Goal: Information Seeking & Learning: Learn about a topic

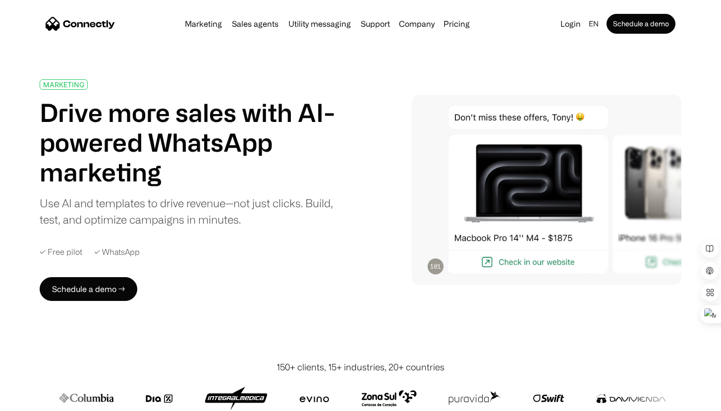
click at [195, 20] on link "Marketing" at bounding box center [203, 24] width 45 height 8
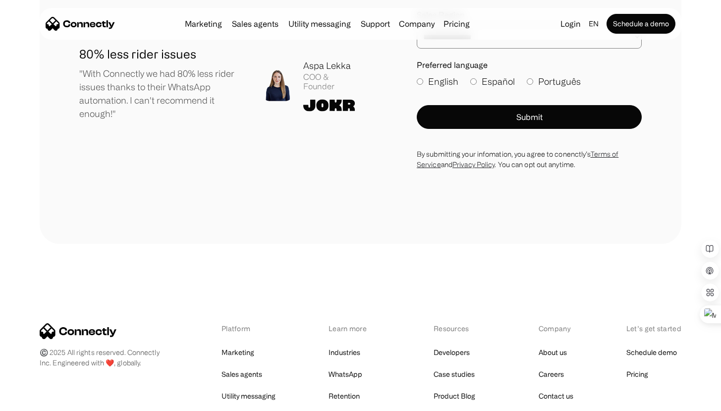
scroll to position [3536, 0]
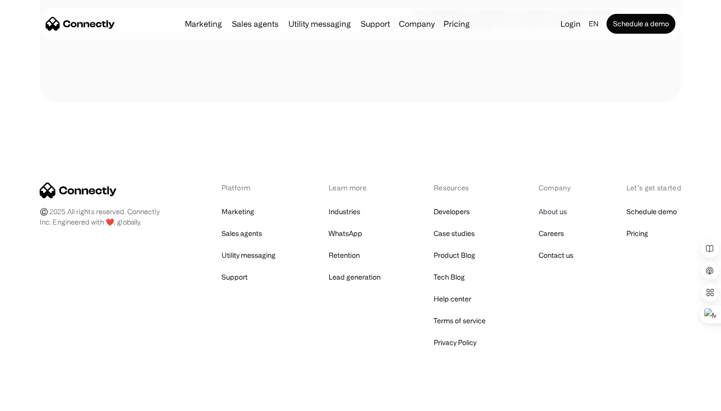
click at [563, 205] on link "About us" at bounding box center [553, 212] width 28 height 14
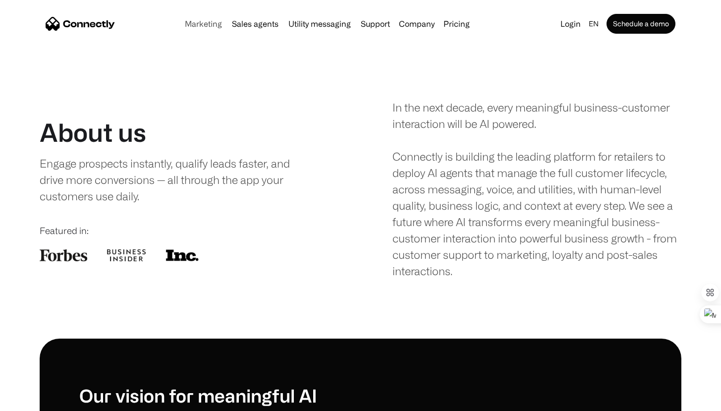
click at [207, 27] on link "Marketing" at bounding box center [203, 24] width 45 height 8
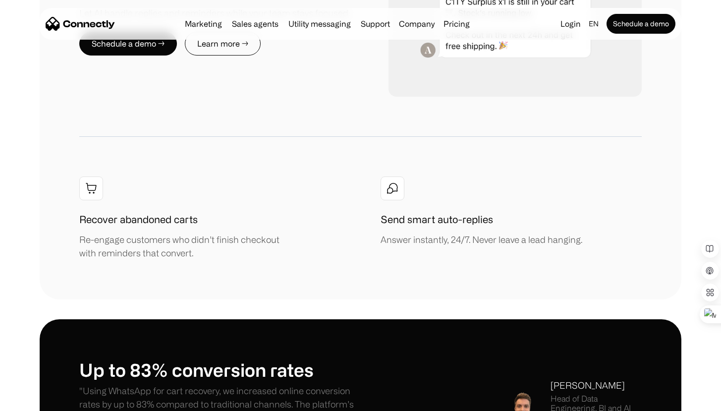
scroll to position [1351, 0]
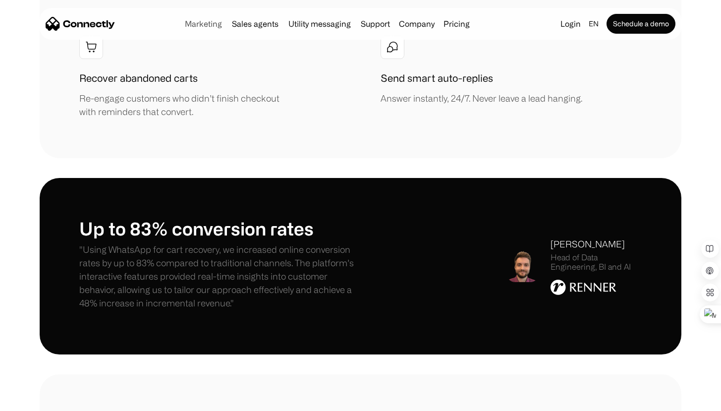
click at [213, 22] on link "Marketing" at bounding box center [203, 24] width 45 height 8
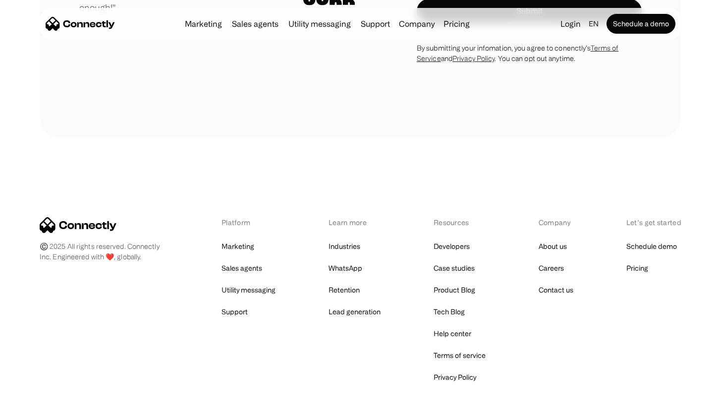
scroll to position [3536, 0]
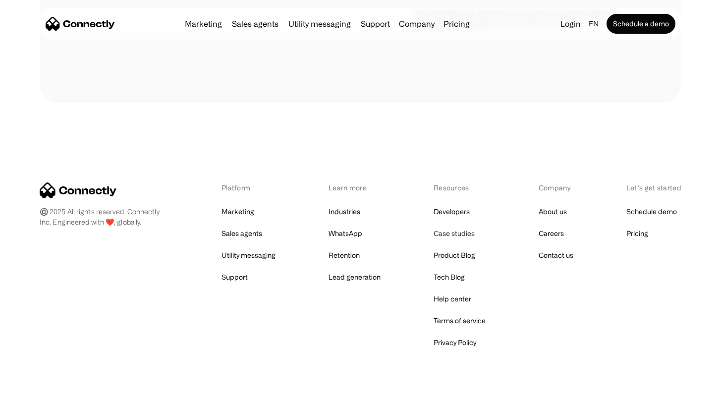
click at [463, 227] on link "Case studies" at bounding box center [454, 234] width 41 height 14
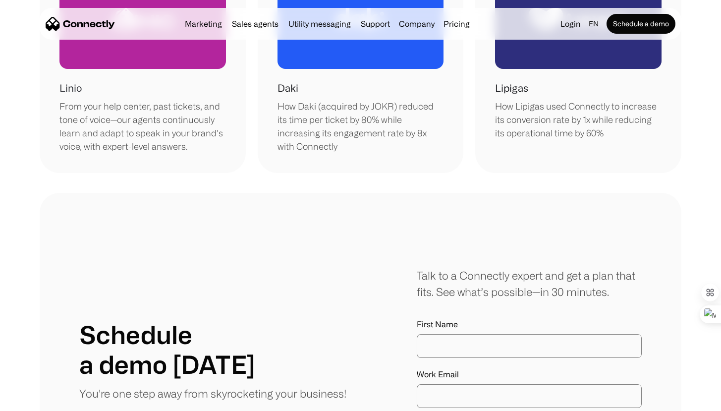
scroll to position [221, 0]
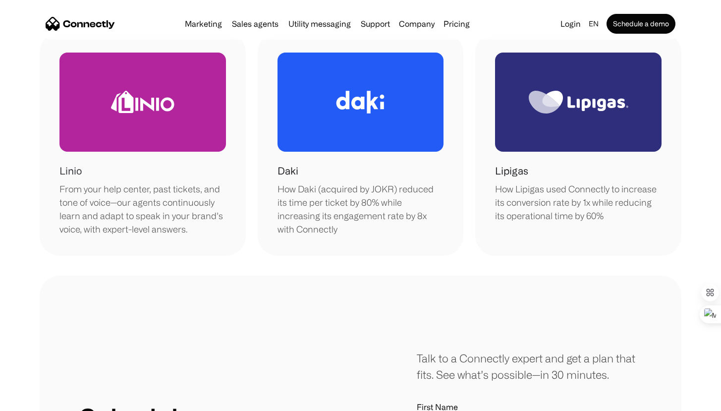
click at [162, 123] on div at bounding box center [143, 102] width 167 height 99
